Goal: Task Accomplishment & Management: Use online tool/utility

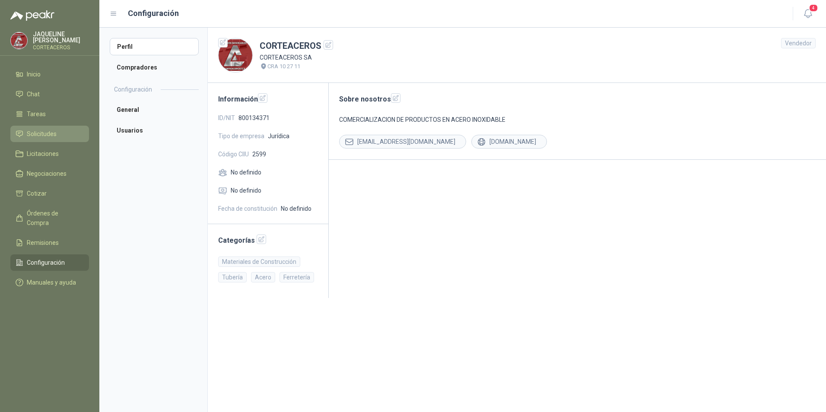
click at [53, 139] on link "Solicitudes" at bounding box center [49, 134] width 79 height 16
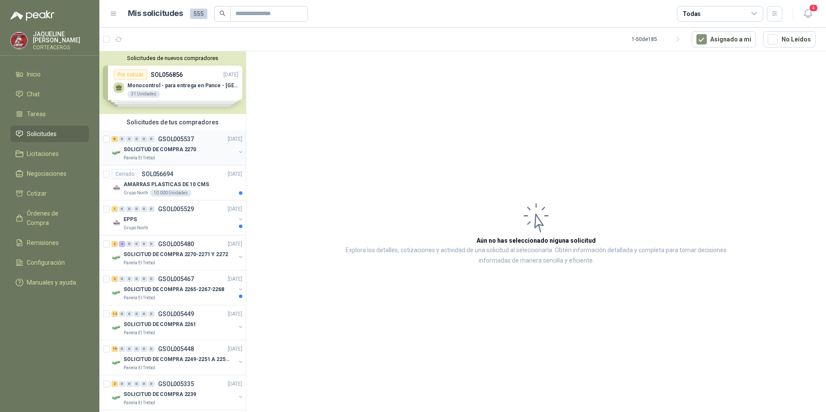
click at [180, 145] on div "SOLICITUD DE COMPRA 2270" at bounding box center [179, 149] width 112 height 10
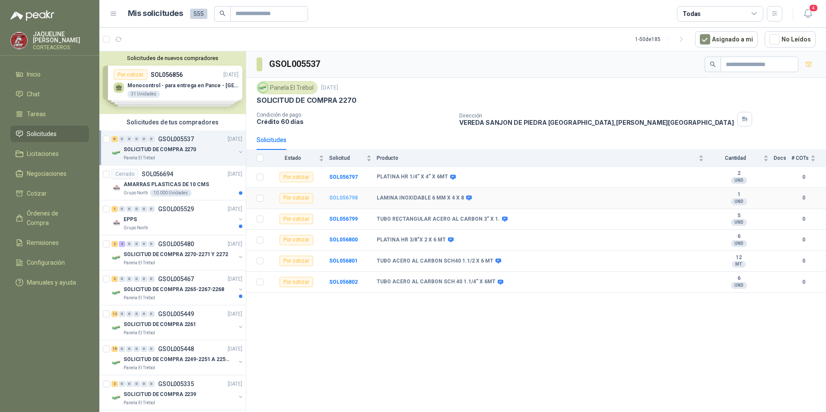
click at [340, 199] on b "SOL056798" at bounding box center [343, 198] width 28 height 6
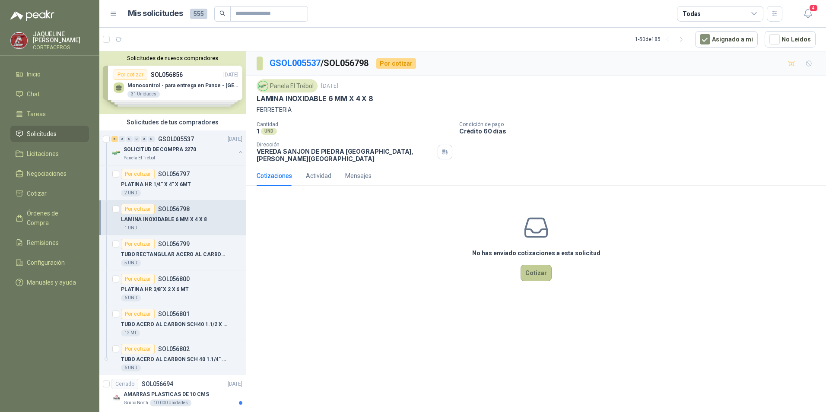
click at [538, 267] on button "Cotizar" at bounding box center [535, 273] width 31 height 16
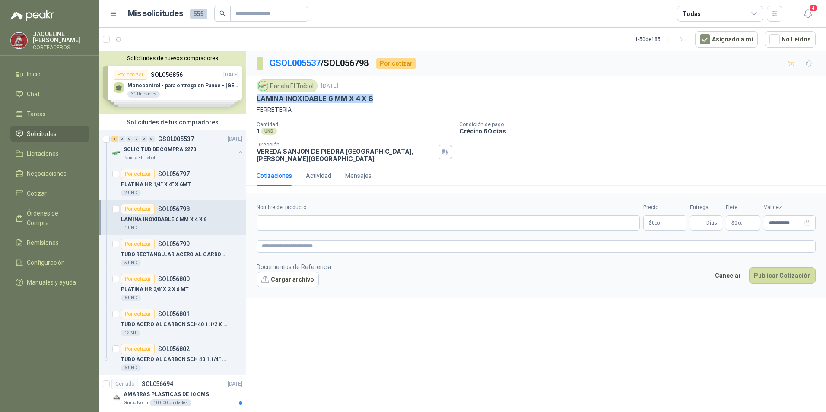
drag, startPoint x: 380, startPoint y: 101, endPoint x: 254, endPoint y: 99, distance: 125.7
click at [254, 99] on div "Panela El Trébol 19 sept, 2025 LAMINA INOXIDABLE 6 MM X 4 X 8 FERRETERIA Cantid…" at bounding box center [535, 121] width 579 height 90
drag, startPoint x: 254, startPoint y: 99, endPoint x: 270, endPoint y: 99, distance: 16.0
copy p "LAMINA INOXIDABLE 6 MM X 4 X 8"
click at [282, 216] on input "Nombre del producto" at bounding box center [447, 223] width 383 height 16
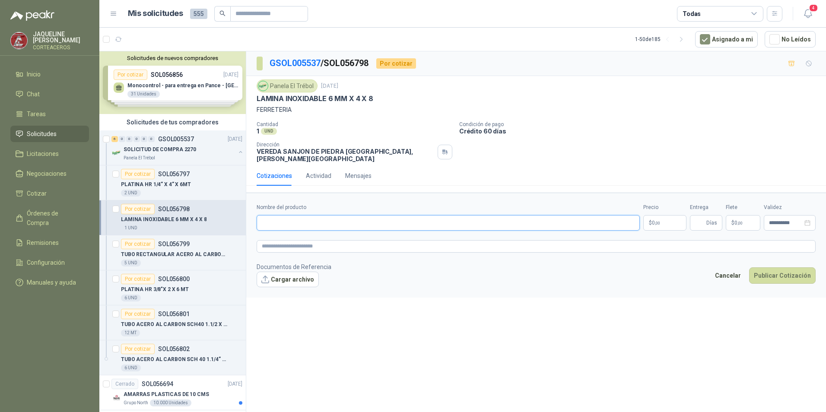
paste input "**********"
type input "**********"
click at [670, 217] on p "$ 0 ,00" at bounding box center [664, 223] width 43 height 16
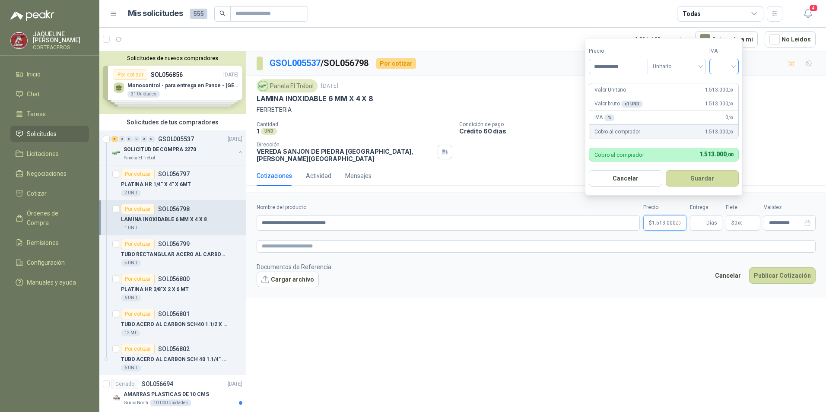
type input "**********"
click at [725, 67] on input "search" at bounding box center [723, 65] width 19 height 13
click at [730, 85] on div "19%" at bounding box center [726, 83] width 16 height 9
click at [709, 216] on span "Días" at bounding box center [711, 222] width 11 height 15
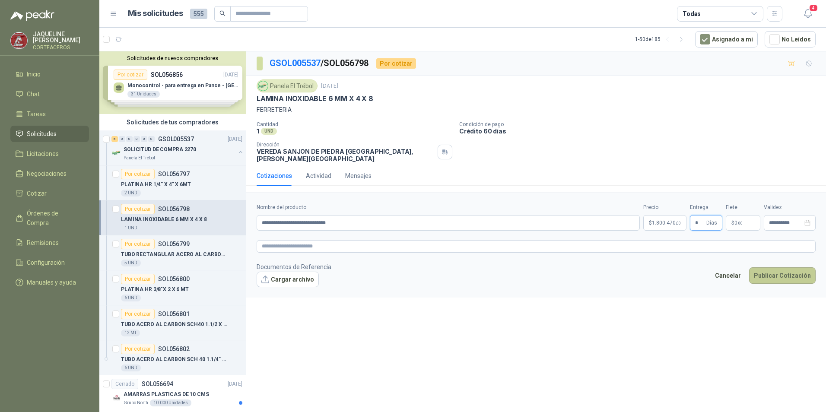
type input "*"
click at [780, 268] on button "Publicar Cotización" at bounding box center [782, 275] width 66 height 16
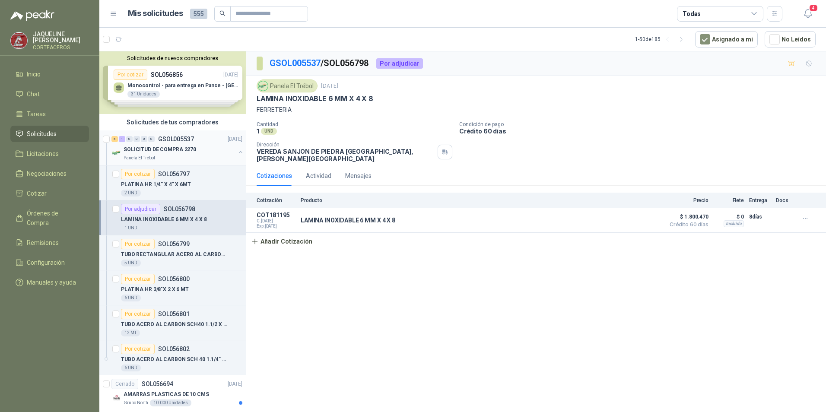
click at [163, 151] on p "SOLICITUD DE COMPRA 2270" at bounding box center [159, 150] width 73 height 8
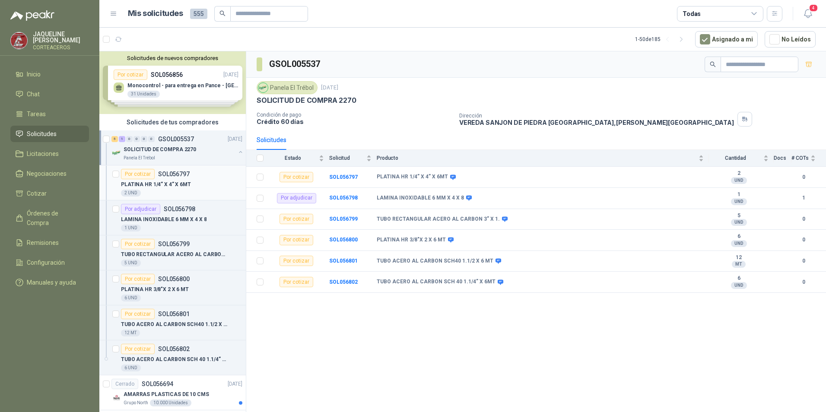
click at [179, 181] on p "PLATINA HR 1/4” X 4” X 6MT" at bounding box center [156, 184] width 70 height 8
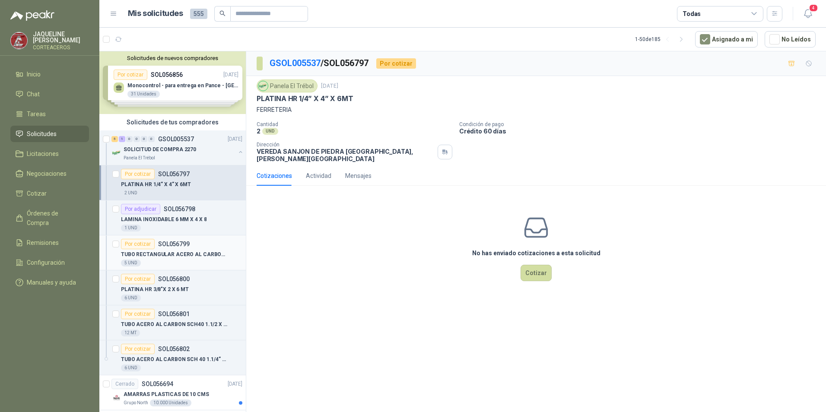
click at [177, 252] on p "TUBO RECTANGULAR ACERO AL CARBON 3” X 1." at bounding box center [175, 254] width 108 height 8
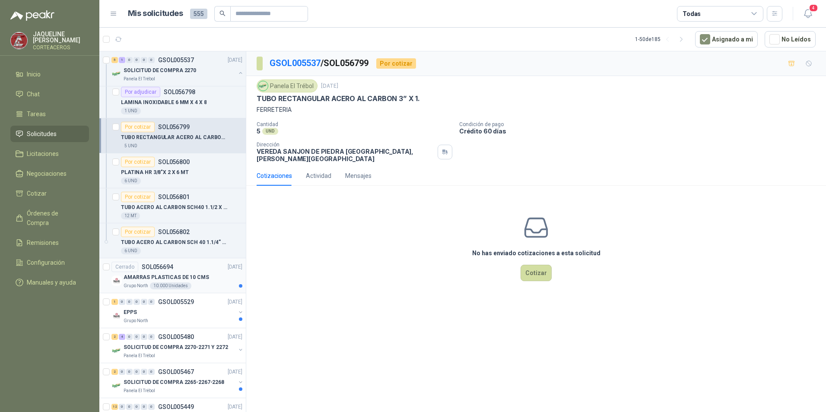
scroll to position [130, 0]
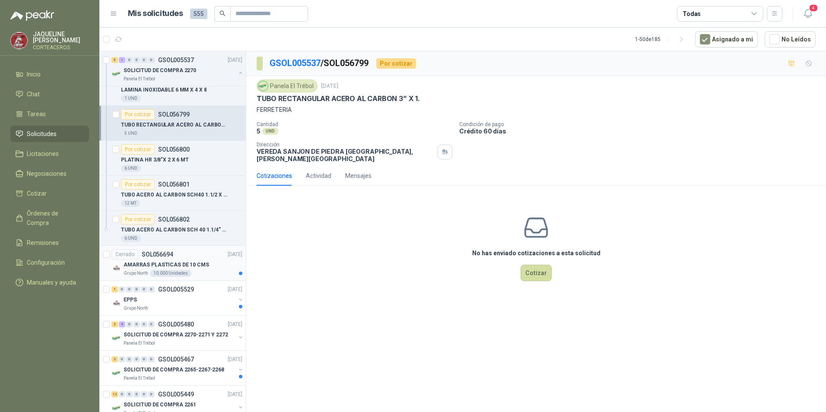
click at [158, 265] on p "AMARRAS PLASTICAS DE 10 CMS" at bounding box center [165, 265] width 85 height 8
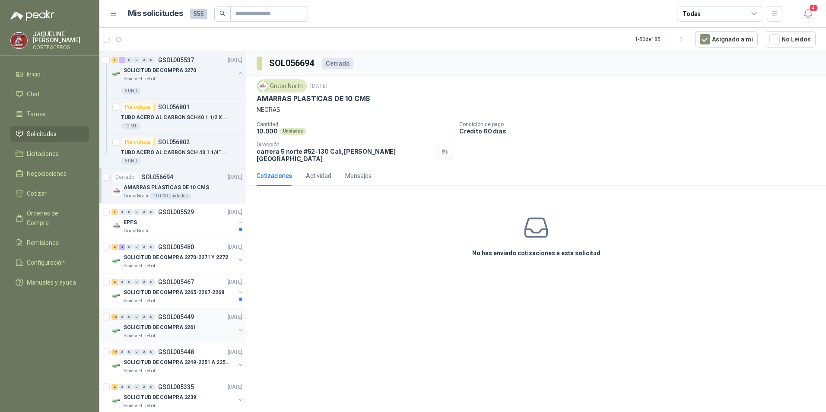
scroll to position [216, 0]
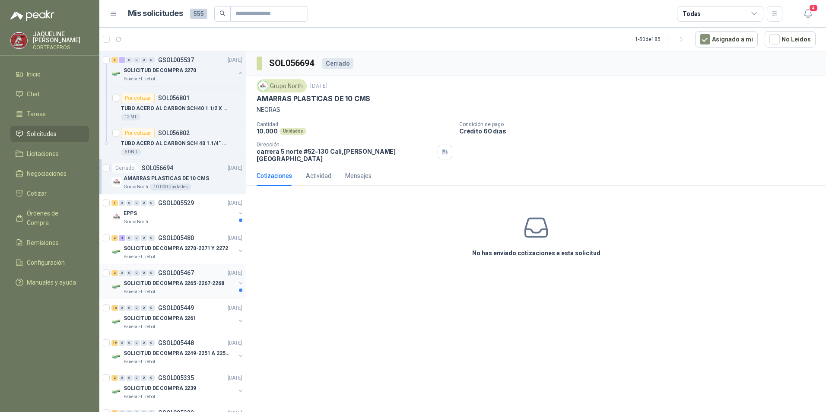
click at [155, 282] on p "SOLICITUD DE COMPRA 2265-2267-2268" at bounding box center [173, 283] width 101 height 8
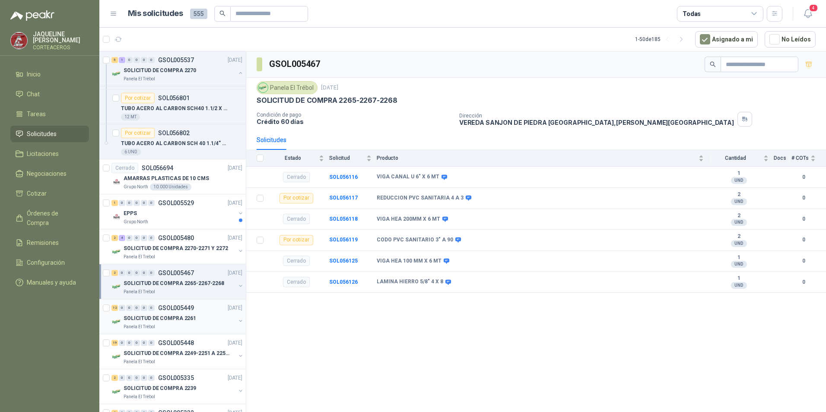
click at [150, 315] on p "SOLICITUD DE COMPRA 2261" at bounding box center [159, 318] width 73 height 8
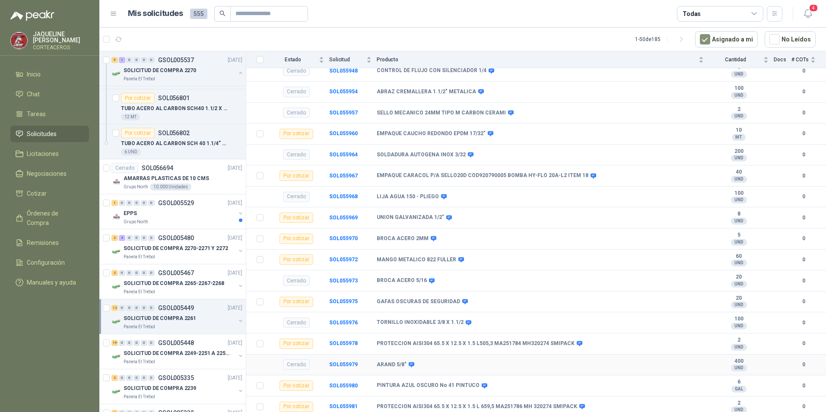
scroll to position [80, 0]
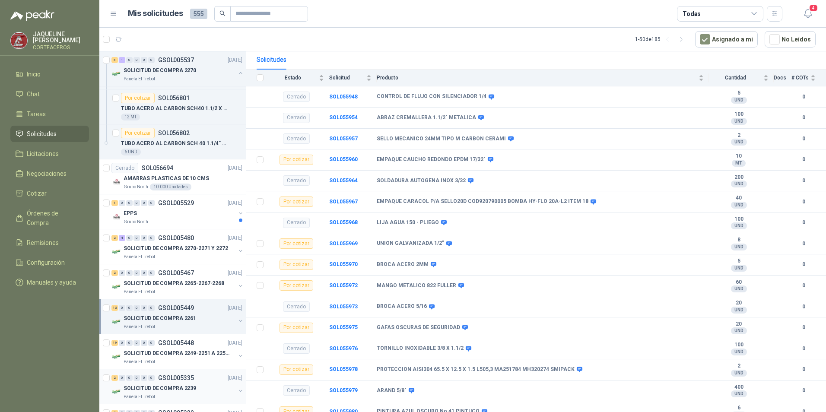
click at [187, 388] on p "SOLICITUD DE COMPRA 2239" at bounding box center [159, 388] width 73 height 8
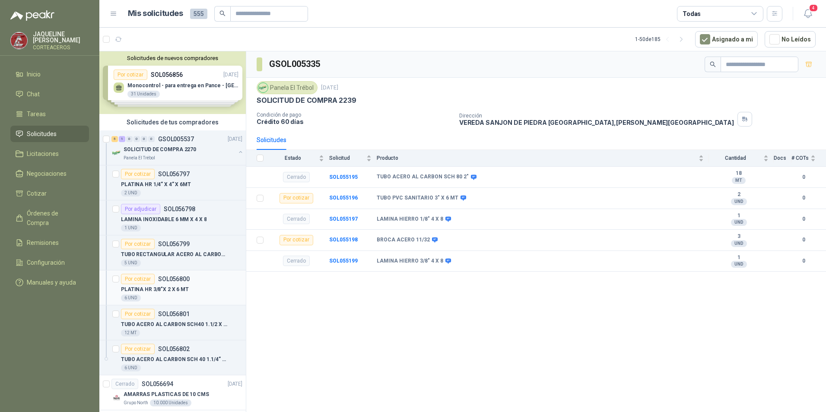
click at [180, 288] on p "PLATINA HR 3/8"X 2 X 6 MT" at bounding box center [155, 289] width 68 height 8
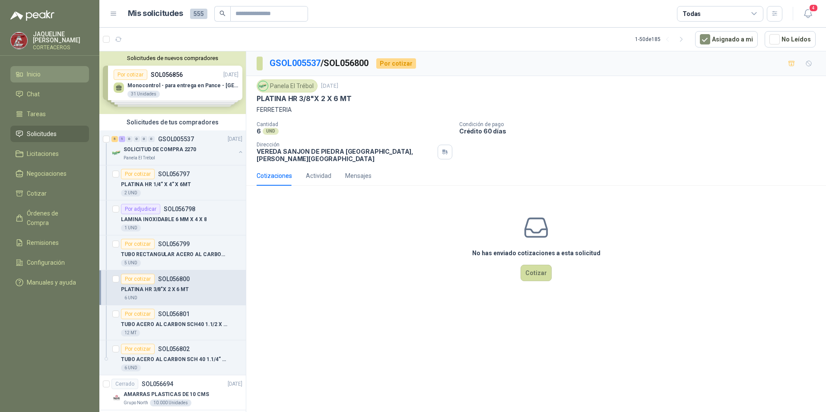
click at [56, 68] on link "Inicio" at bounding box center [49, 74] width 79 height 16
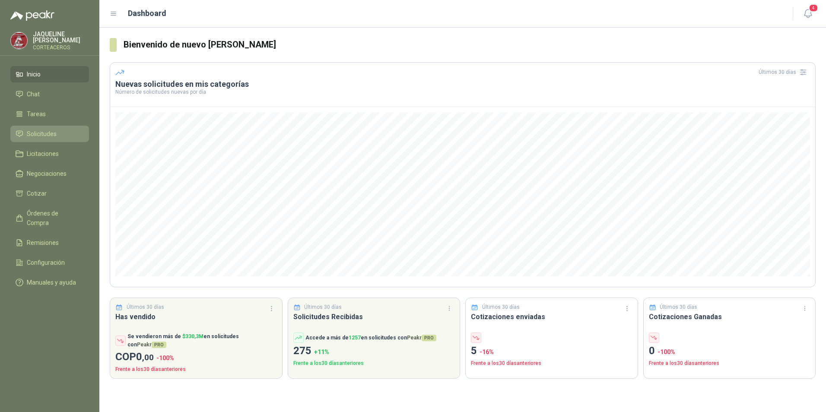
click at [49, 136] on span "Solicitudes" at bounding box center [42, 133] width 30 height 9
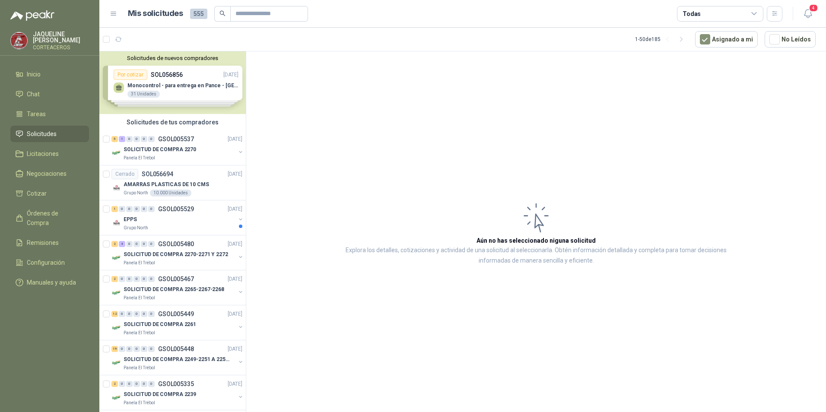
click at [191, 77] on div "Solicitudes de nuevos compradores Por cotizar SOL056856 20/09/25 Monocontrol - …" at bounding box center [172, 82] width 146 height 63
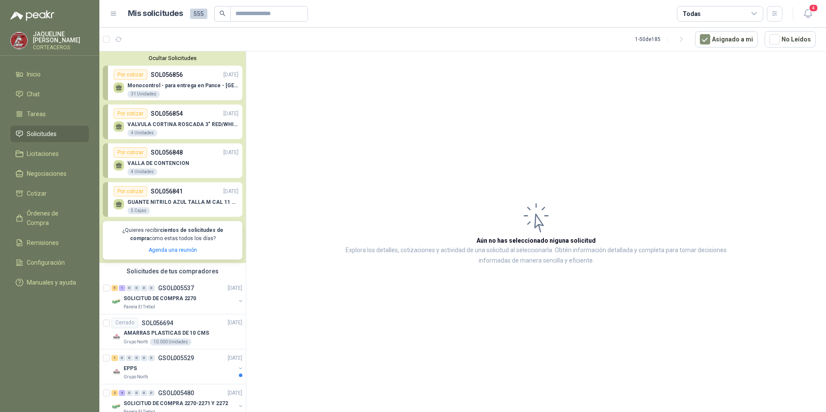
click at [146, 75] on div "Por cotizar" at bounding box center [131, 75] width 34 height 10
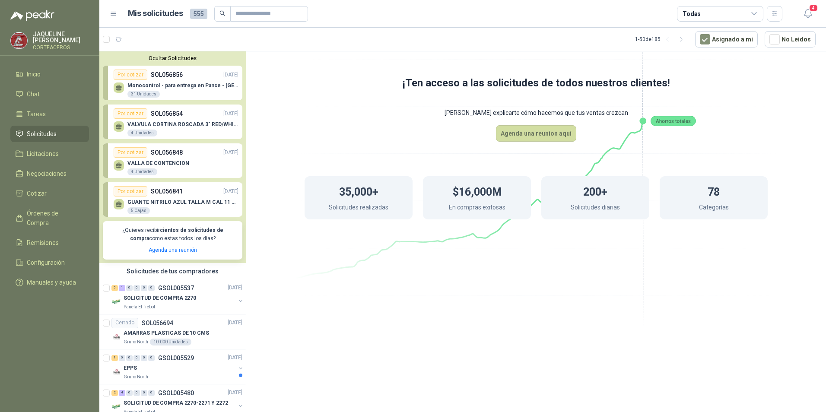
click at [164, 112] on p "SOL056854" at bounding box center [167, 113] width 32 height 9
click at [49, 73] on li "Inicio" at bounding box center [50, 74] width 68 height 9
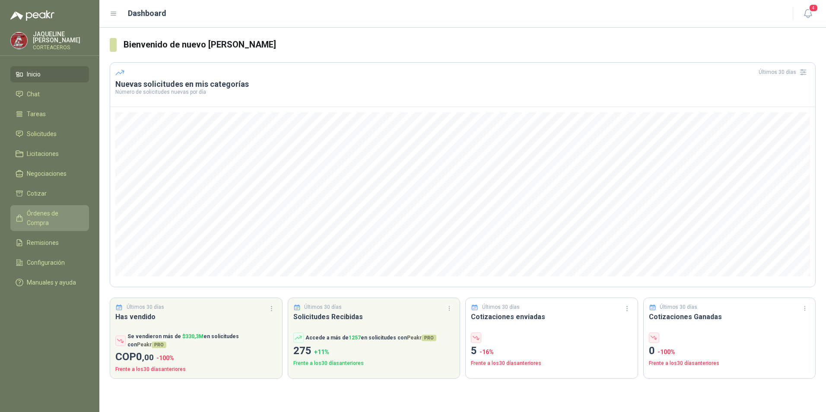
click at [46, 213] on span "Órdenes de Compra" at bounding box center [54, 218] width 54 height 19
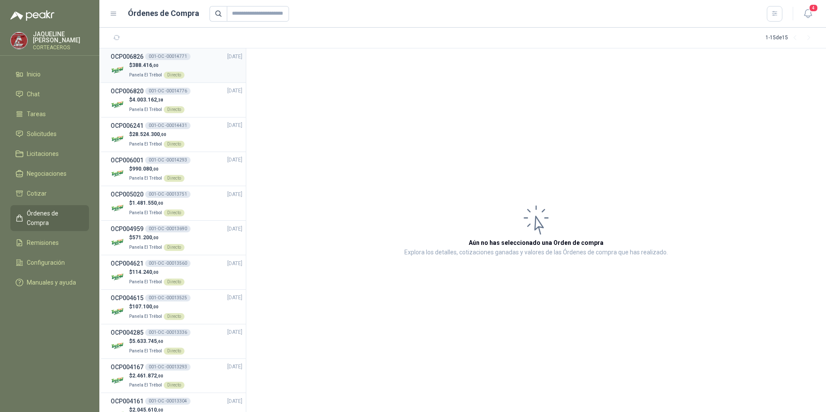
click at [207, 66] on div "$ 388.416 ,00 Panela El Trébol Directo" at bounding box center [177, 70] width 132 height 18
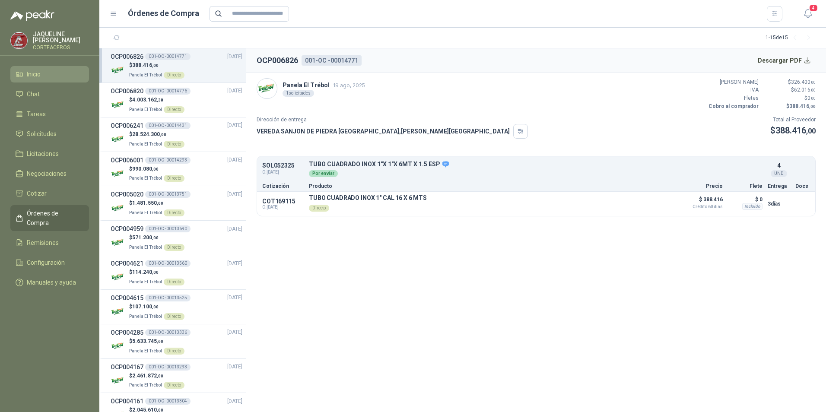
click at [38, 78] on span "Inicio" at bounding box center [34, 74] width 14 height 9
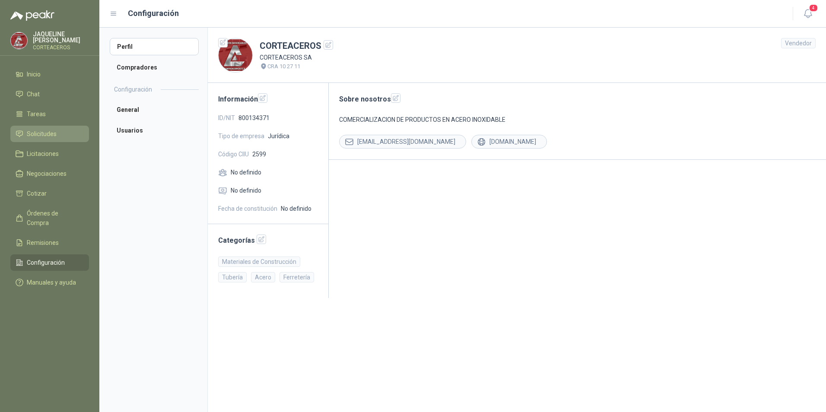
click at [35, 137] on span "Solicitudes" at bounding box center [42, 133] width 30 height 9
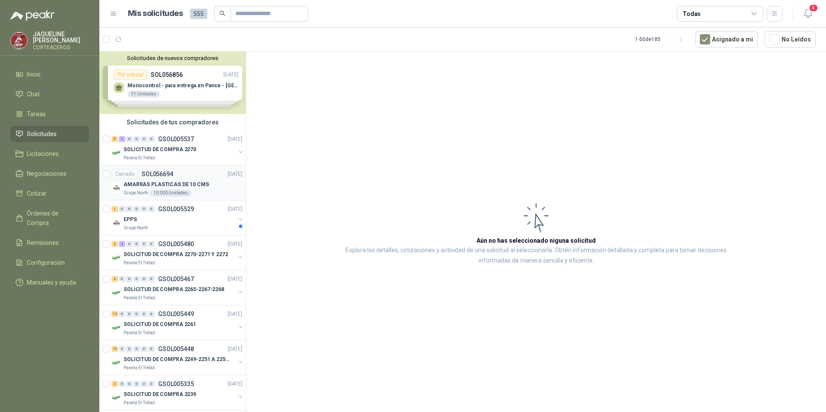
click at [152, 187] on p "AMARRAS PLASTICAS DE 10 CMS" at bounding box center [165, 184] width 85 height 8
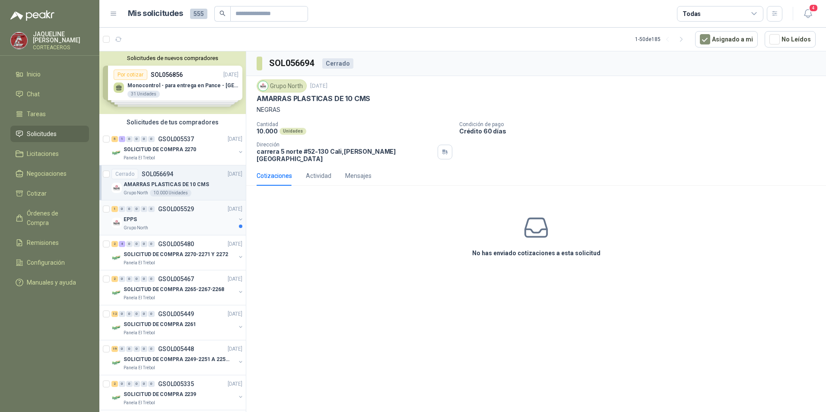
click at [170, 227] on div "Grupo North" at bounding box center [179, 228] width 112 height 7
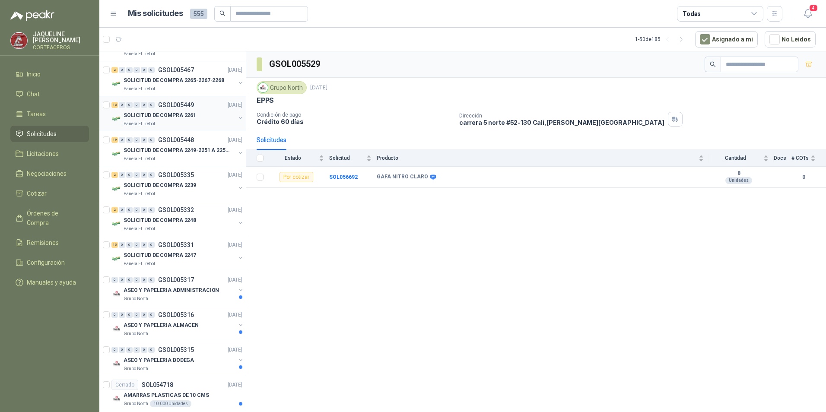
scroll to position [216, 0]
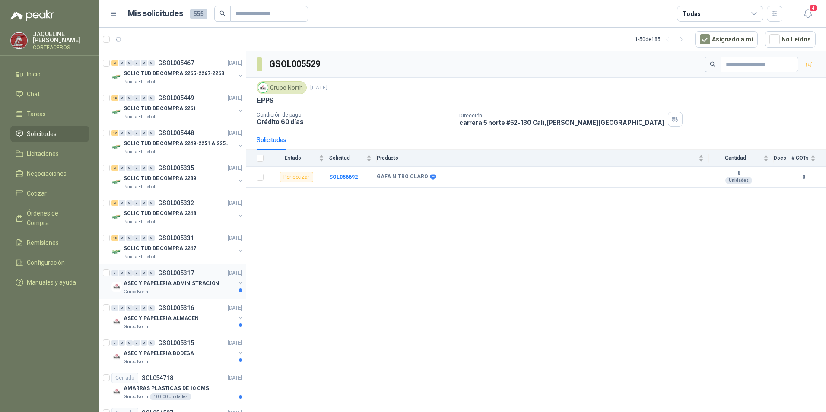
click at [168, 287] on p "ASEO Y PAPELERIA ADMINISTRACION" at bounding box center [170, 283] width 95 height 8
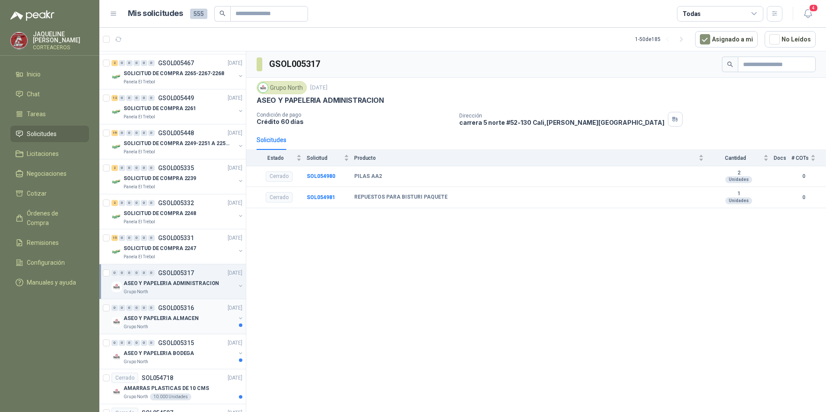
click at [184, 324] on div "Grupo North" at bounding box center [179, 326] width 112 height 7
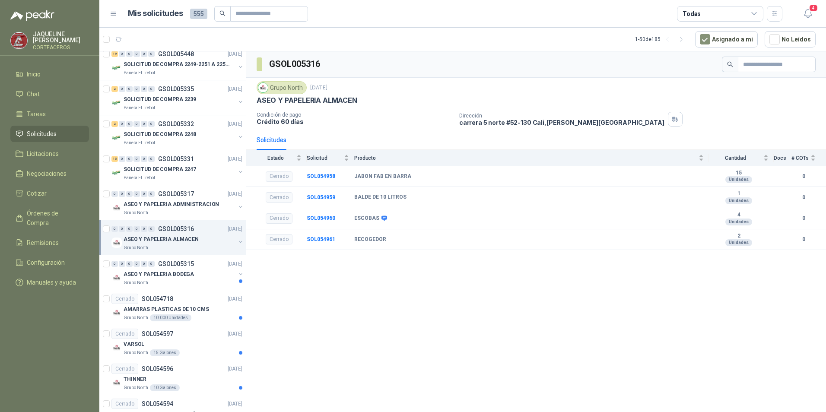
scroll to position [302, 0]
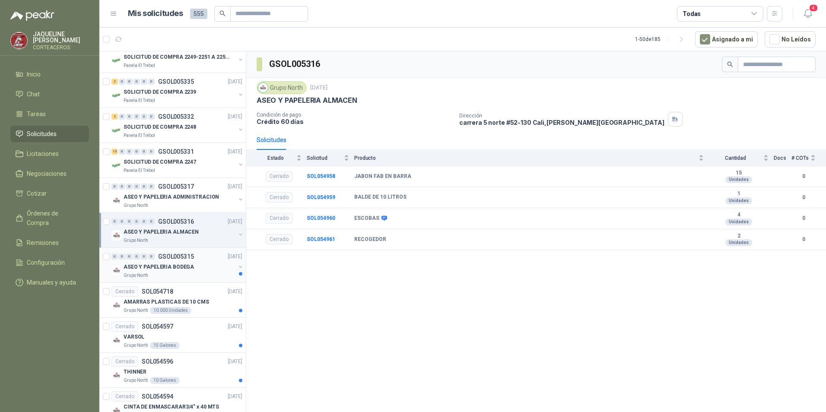
click at [172, 271] on div "ASEO Y PAPELERIA BODEGA" at bounding box center [179, 267] width 112 height 10
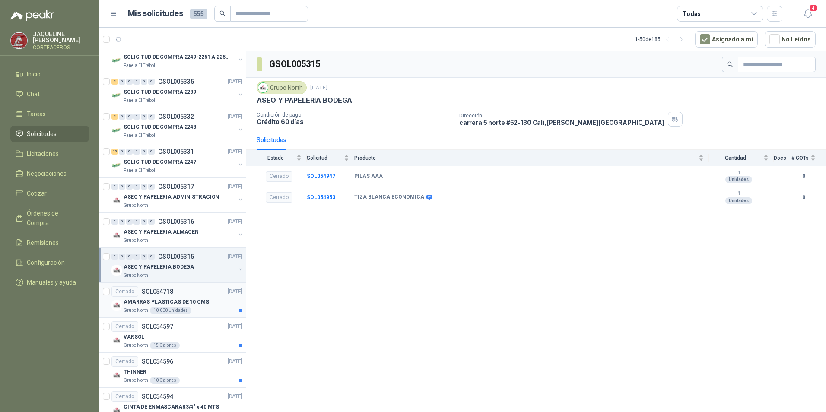
click at [199, 301] on p "AMARRAS PLASTICAS DE 10 CMS" at bounding box center [165, 302] width 85 height 8
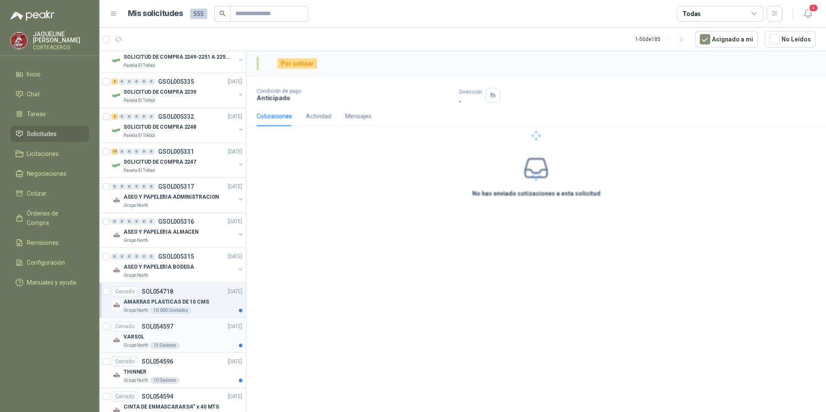
click at [190, 335] on div "VARSOL" at bounding box center [182, 337] width 119 height 10
click at [190, 367] on div "THINNER" at bounding box center [182, 372] width 119 height 10
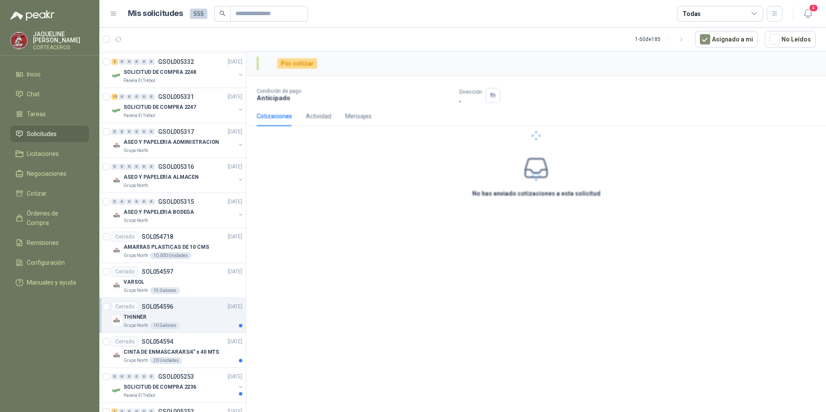
scroll to position [389, 0]
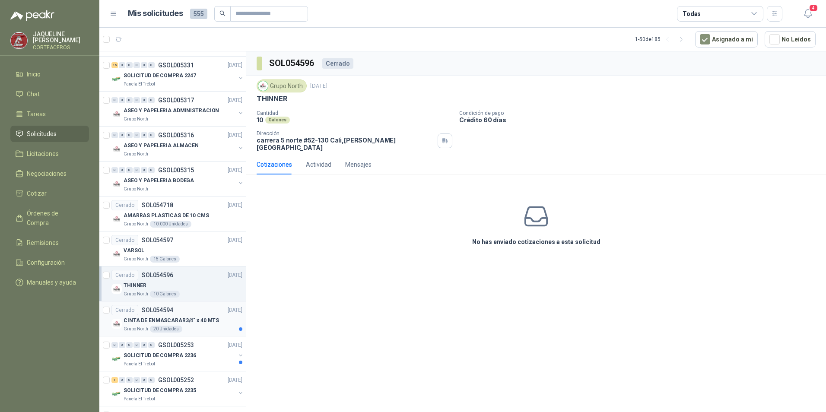
drag, startPoint x: 184, startPoint y: 313, endPoint x: 189, endPoint y: 317, distance: 7.1
click at [184, 314] on div "Cerrado SOL054594 [DATE]" at bounding box center [176, 310] width 131 height 10
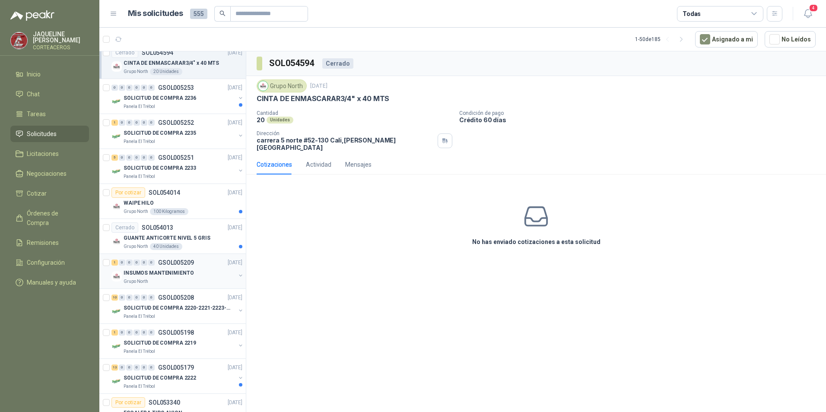
scroll to position [648, 0]
click at [190, 281] on div "Grupo North" at bounding box center [179, 279] width 112 height 7
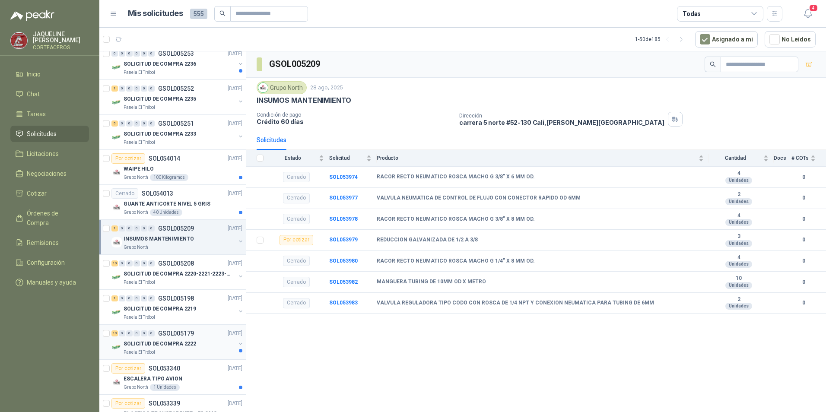
scroll to position [734, 0]
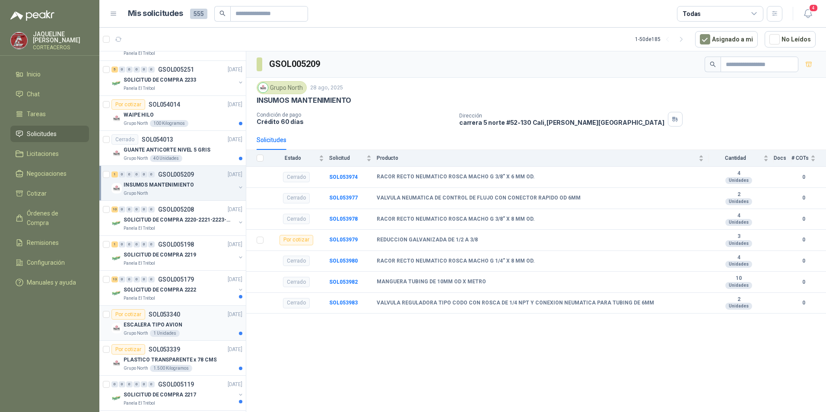
click at [194, 329] on div "ESCALERA TIPO AVION" at bounding box center [182, 325] width 119 height 10
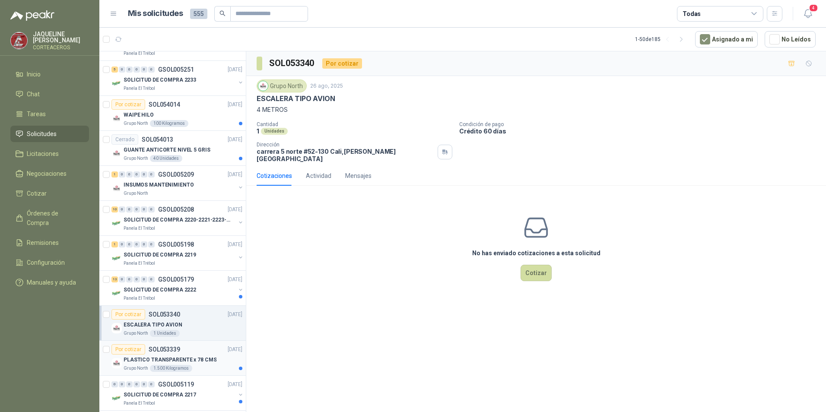
click at [197, 352] on div "Por cotizar SOL053339 [DATE]" at bounding box center [176, 349] width 131 height 10
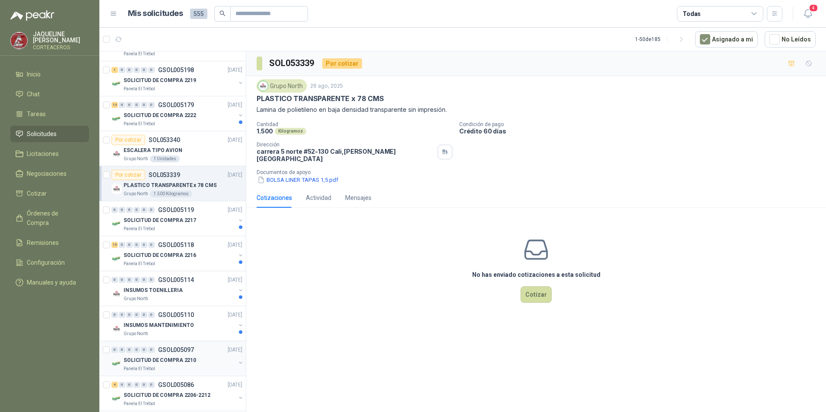
scroll to position [950, 0]
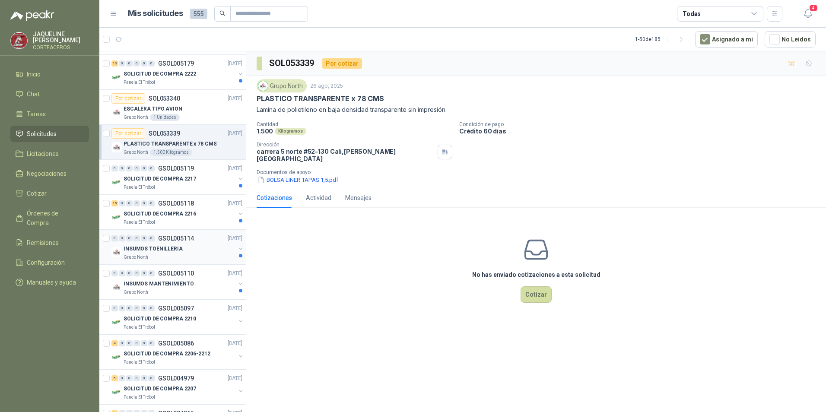
click at [200, 255] on div "Grupo North" at bounding box center [179, 257] width 112 height 7
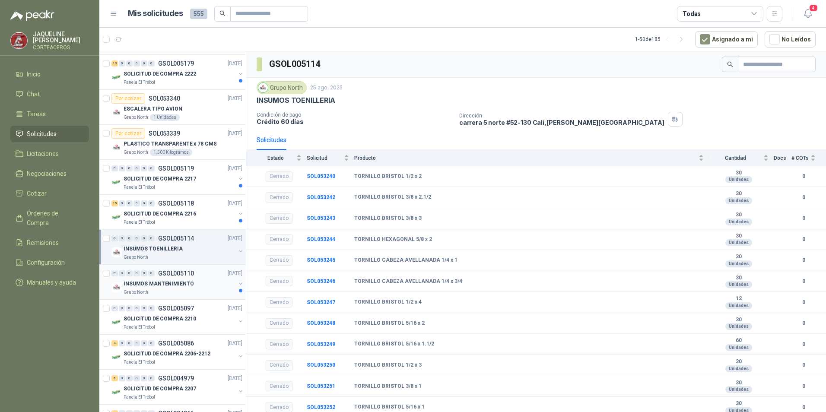
click at [188, 294] on div "Grupo North" at bounding box center [179, 292] width 112 height 7
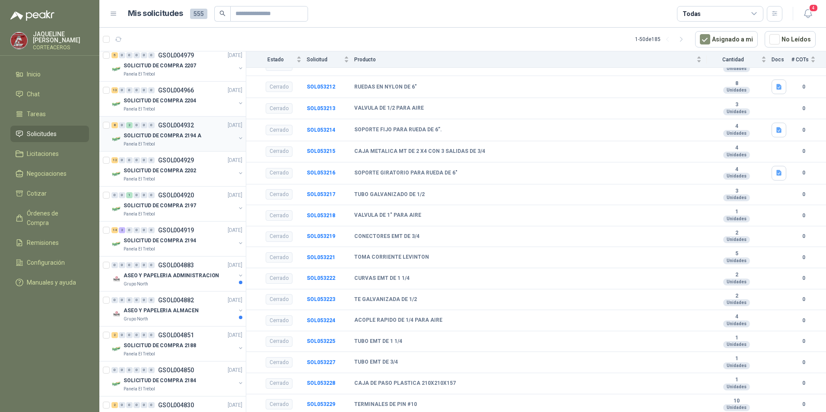
scroll to position [1295, 0]
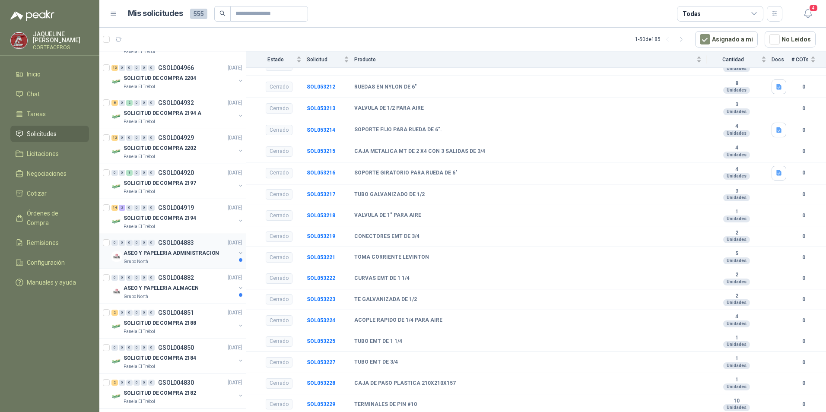
click at [187, 258] on div "Grupo North" at bounding box center [179, 261] width 112 height 7
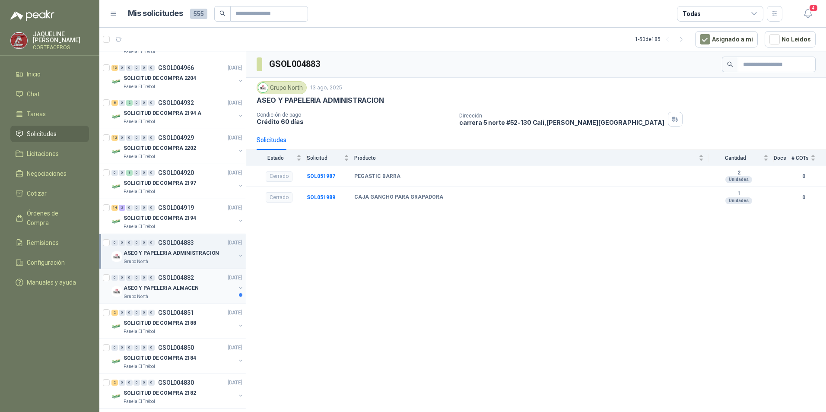
click at [193, 286] on p "ASEO Y PAPELERIA ALMACEN" at bounding box center [160, 288] width 75 height 8
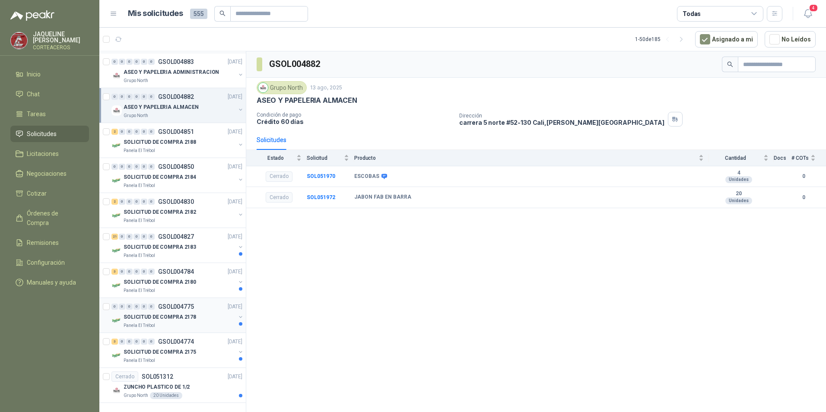
scroll to position [1483, 0]
click at [194, 392] on div "Grupo North 20 Unidades" at bounding box center [182, 395] width 119 height 7
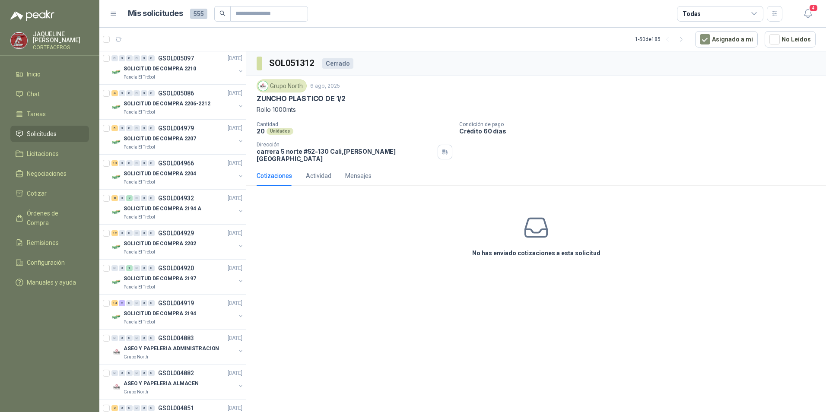
scroll to position [1095, 0]
click at [68, 152] on li "Licitaciones" at bounding box center [50, 153] width 68 height 9
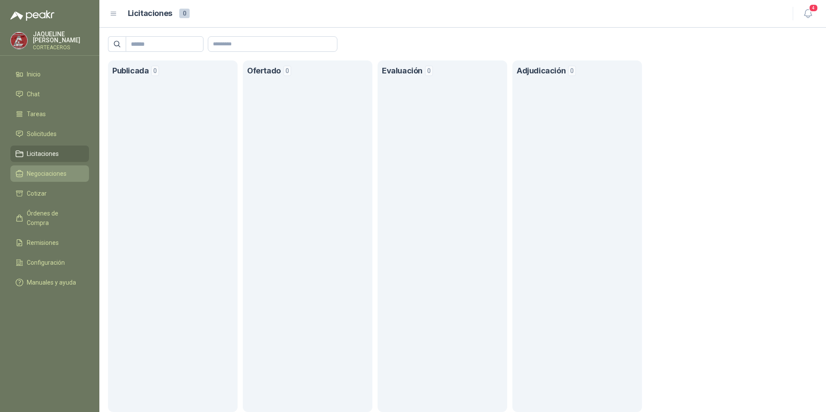
click at [64, 173] on span "Negociaciones" at bounding box center [47, 173] width 40 height 9
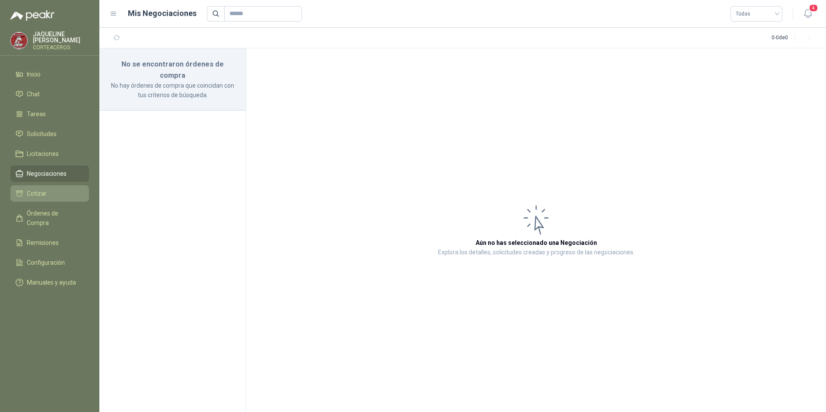
click at [56, 196] on li "Cotizar" at bounding box center [50, 193] width 68 height 9
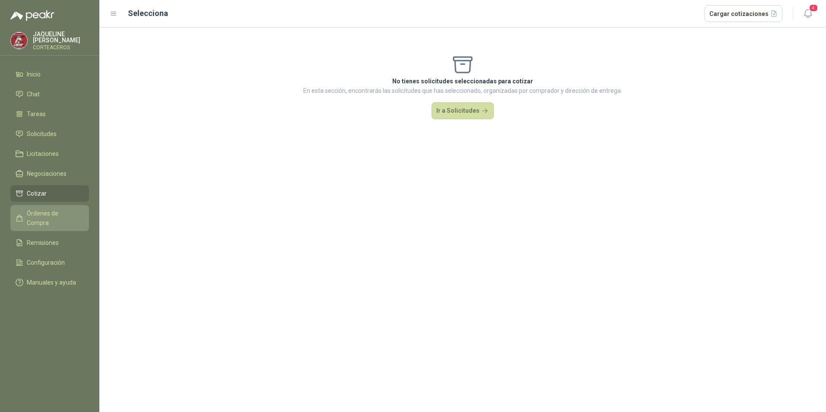
click at [54, 214] on span "Órdenes de Compra" at bounding box center [54, 218] width 54 height 19
